Goal: Transaction & Acquisition: Book appointment/travel/reservation

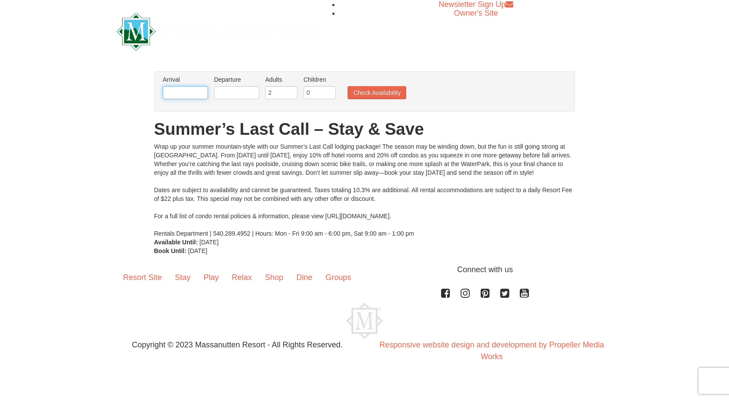
click at [196, 91] on input "text" at bounding box center [185, 92] width 45 height 13
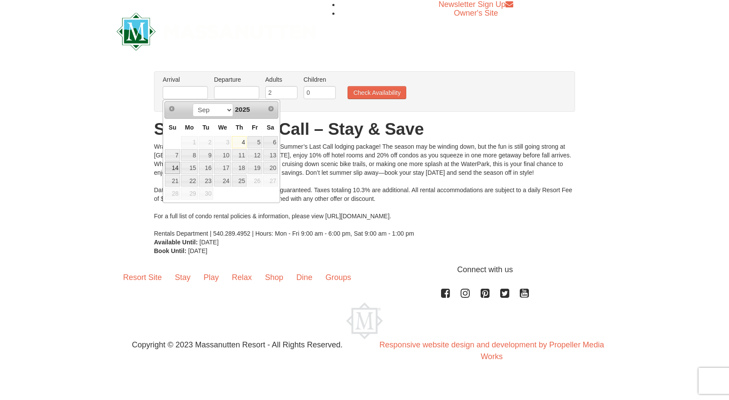
click at [174, 166] on link "14" at bounding box center [172, 168] width 15 height 12
type input "[DATE]"
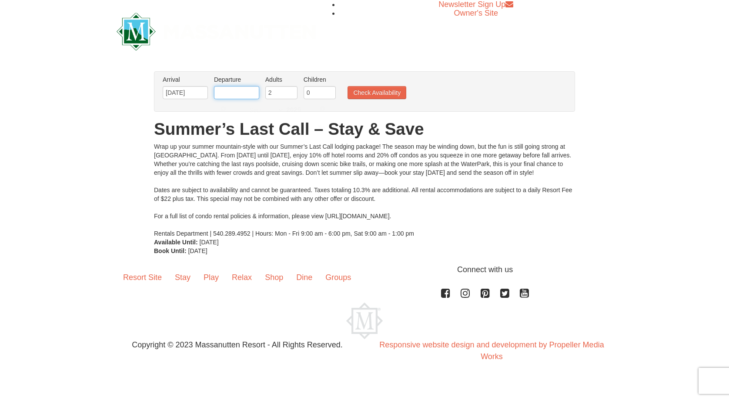
click at [247, 92] on input "text" at bounding box center [236, 92] width 45 height 13
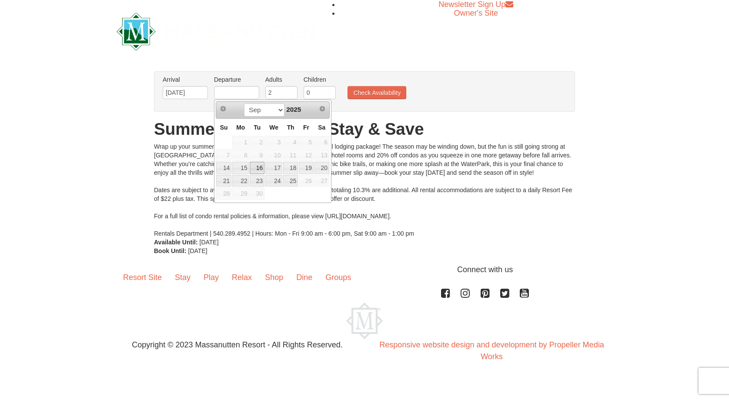
click at [257, 166] on link "16" at bounding box center [257, 168] width 15 height 12
type input "[DATE]"
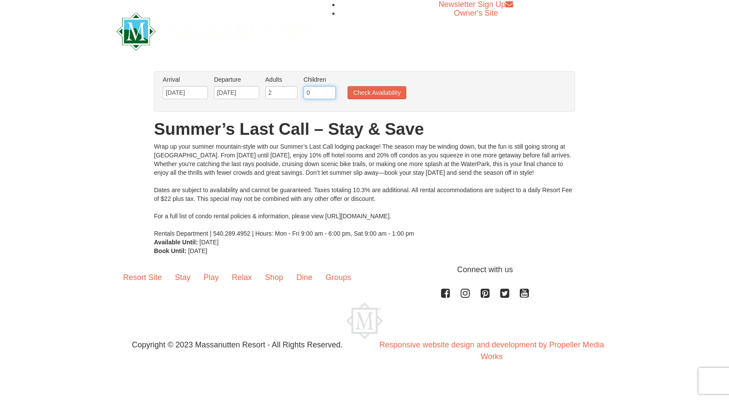
type input "1"
click at [329, 91] on input "1" at bounding box center [320, 92] width 32 height 13
click at [390, 96] on button "Check Availability" at bounding box center [377, 92] width 59 height 13
click at [406, 97] on button "Check Availability" at bounding box center [377, 92] width 59 height 13
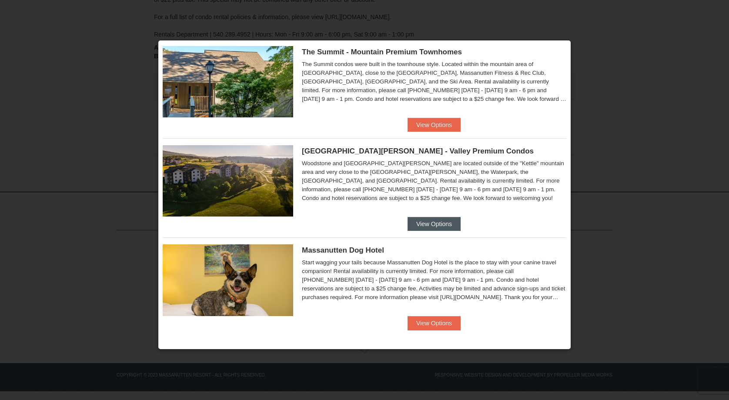
scroll to position [421, 0]
click at [444, 219] on button "View Options" at bounding box center [434, 225] width 53 height 14
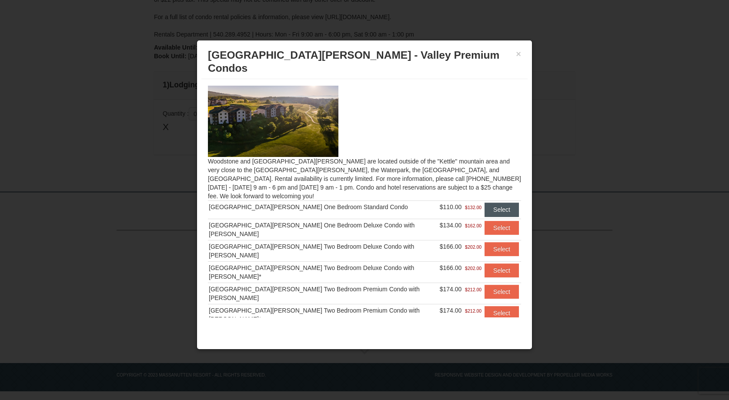
click at [487, 203] on button "Select" at bounding box center [502, 210] width 34 height 14
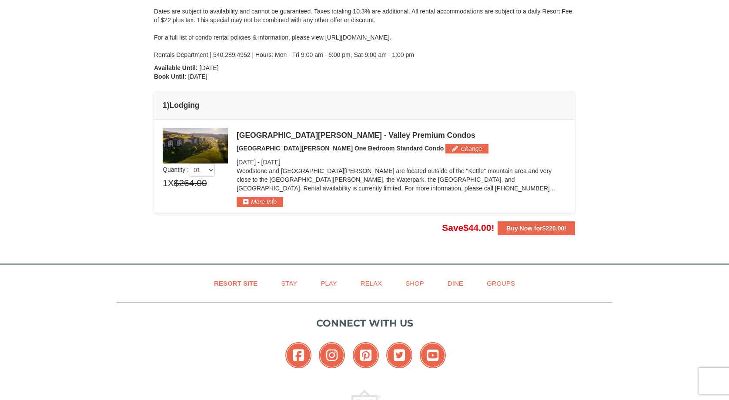
scroll to position [159, 0]
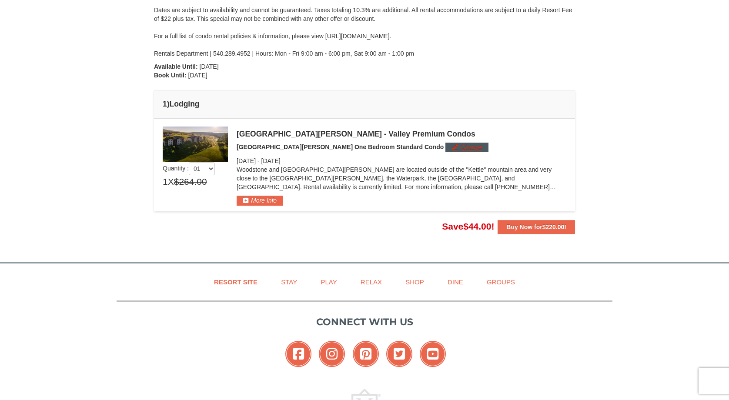
click at [446, 151] on button "Change" at bounding box center [467, 148] width 43 height 10
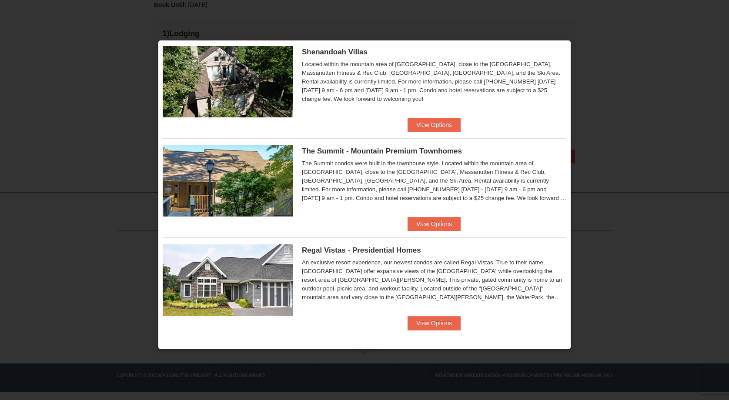
scroll to position [421, 0]
click at [427, 324] on button "View Options" at bounding box center [434, 324] width 53 height 14
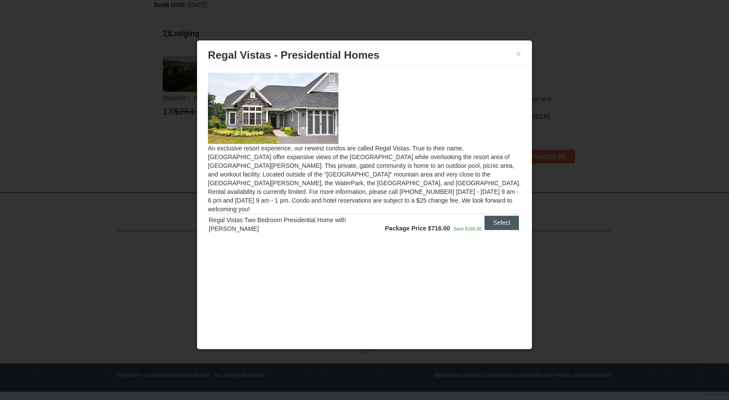
click at [499, 219] on button "Select" at bounding box center [502, 223] width 34 height 14
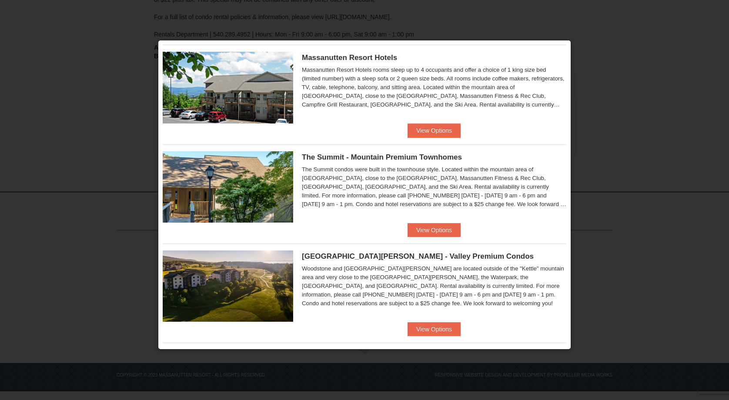
scroll to position [414, 0]
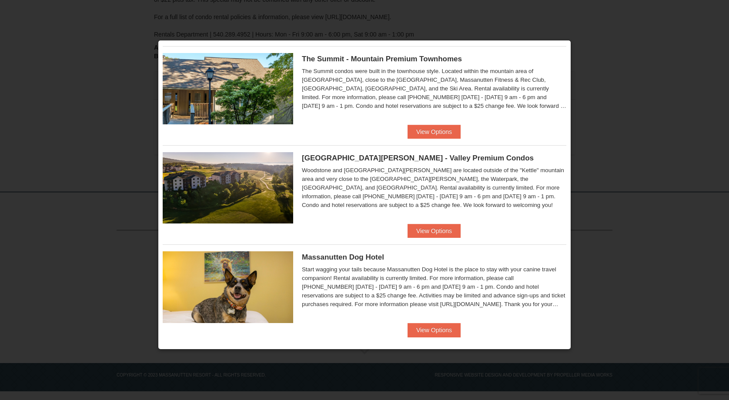
click at [613, 134] on div at bounding box center [364, 200] width 729 height 400
